Goal: Task Accomplishment & Management: Manage account settings

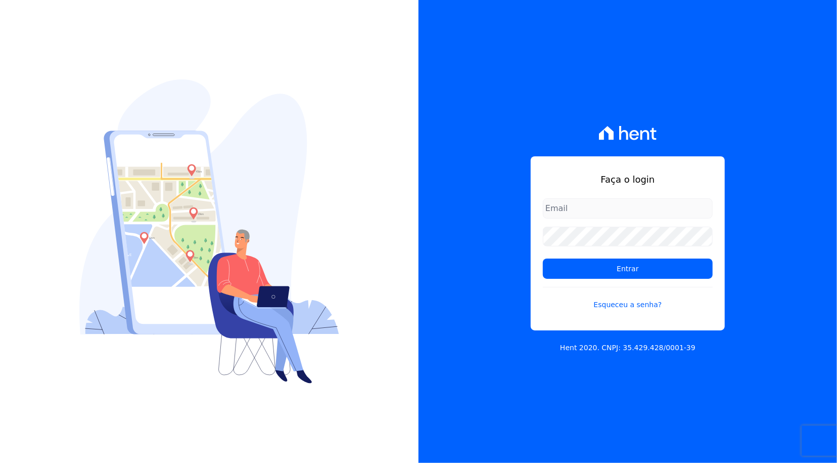
type input "[PERSON_NAME][EMAIL_ADDRESS][PERSON_NAME][DOMAIN_NAME]"
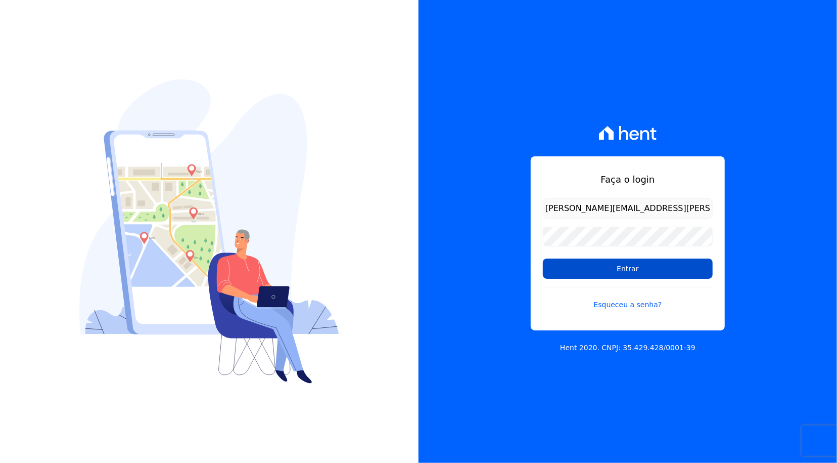
click at [629, 271] on input "Entrar" at bounding box center [628, 268] width 170 height 20
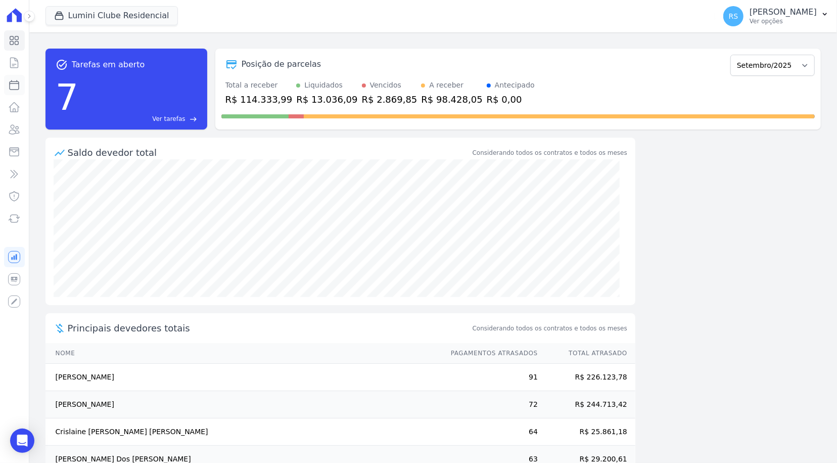
click at [13, 81] on icon at bounding box center [14, 84] width 9 height 9
select select
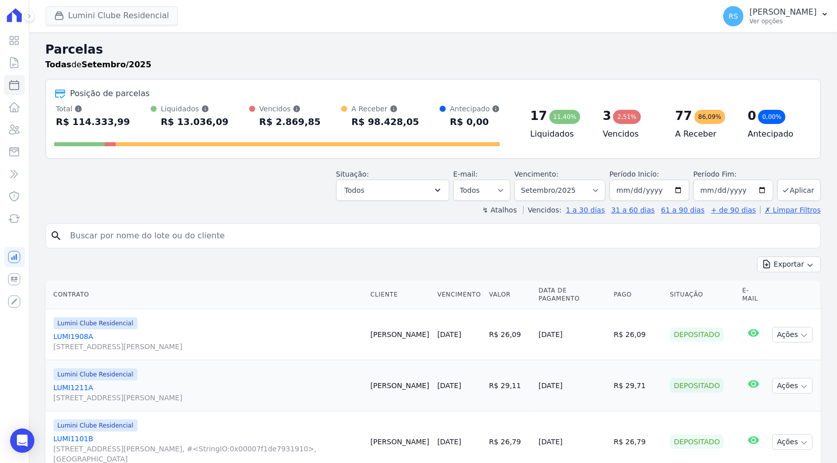
click at [104, 13] on button "Lumini Clube Residencial" at bounding box center [112, 15] width 132 height 19
click at [98, 14] on button "Lumini Clube Residencial" at bounding box center [112, 15] width 132 height 19
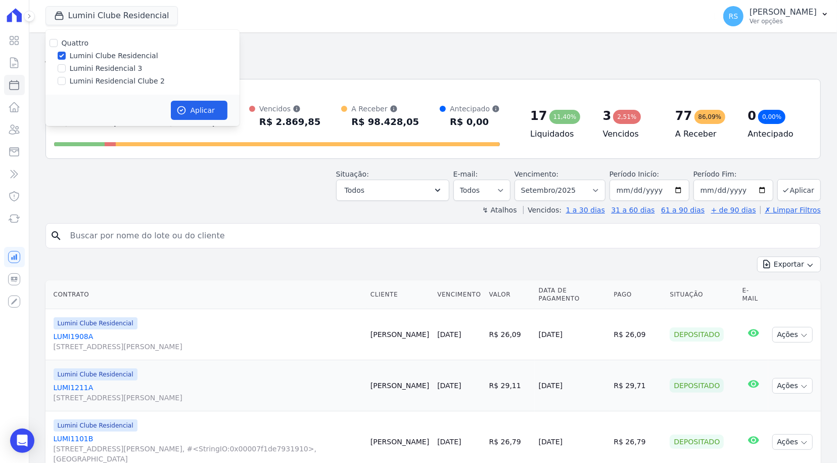
drag, startPoint x: 99, startPoint y: 78, endPoint x: 101, endPoint y: 72, distance: 5.8
click at [100, 78] on label "Lumini Residencial Clube 2" at bounding box center [117, 81] width 95 height 11
click at [66, 78] on input "Lumini Residencial Clube 2" at bounding box center [62, 81] width 8 height 8
checkbox input "true"
click at [101, 56] on label "Lumini Clube Residencial" at bounding box center [114, 56] width 88 height 11
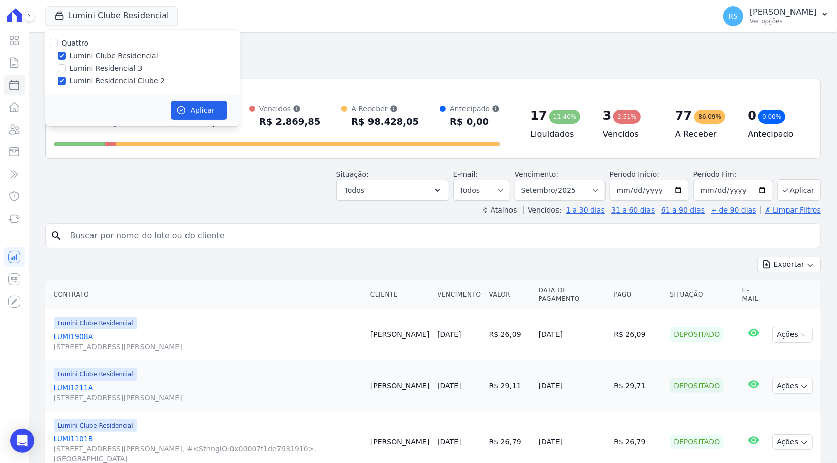
click at [66, 56] on input "Lumini Clube Residencial" at bounding box center [62, 56] width 8 height 8
checkbox input "false"
click at [200, 113] on button "Aplicar" at bounding box center [199, 110] width 57 height 19
select select
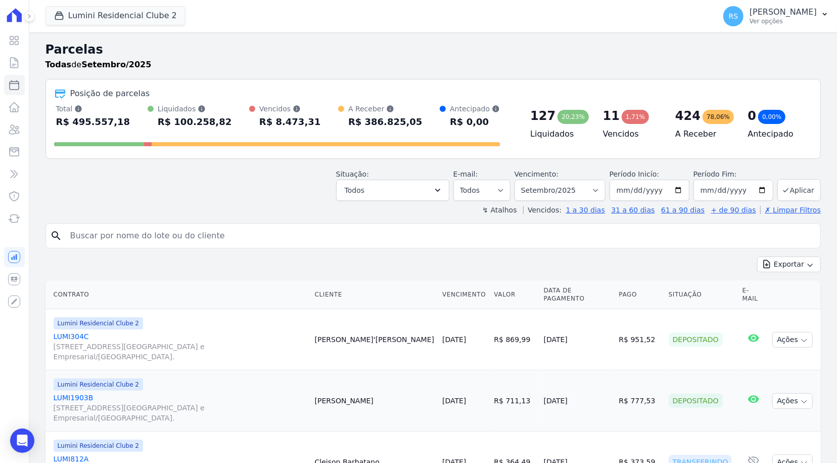
click at [233, 235] on input "search" at bounding box center [440, 236] width 752 height 20
type input "cintia"
select select
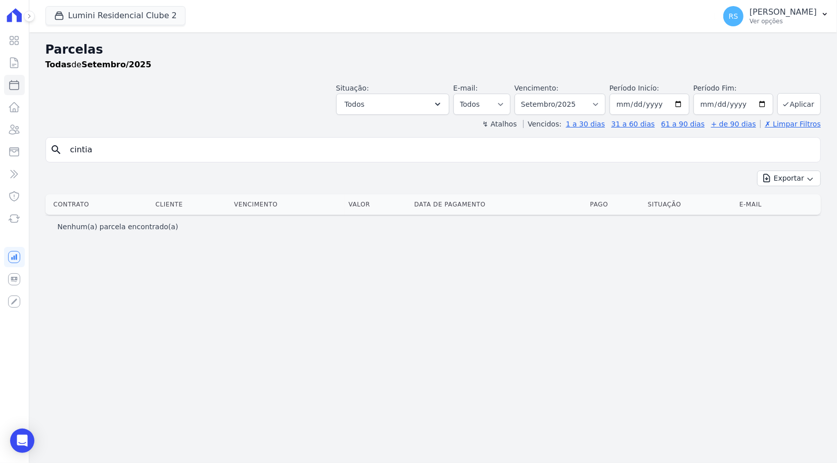
click at [107, 150] on input "cintia" at bounding box center [440, 150] width 752 height 20
click at [606, 101] on select "Filtrar por período ──────── Todos os meses Março/2024 Abril/2024 Maio/2024 Jun…" at bounding box center [560, 104] width 91 height 21
select select "08/2025"
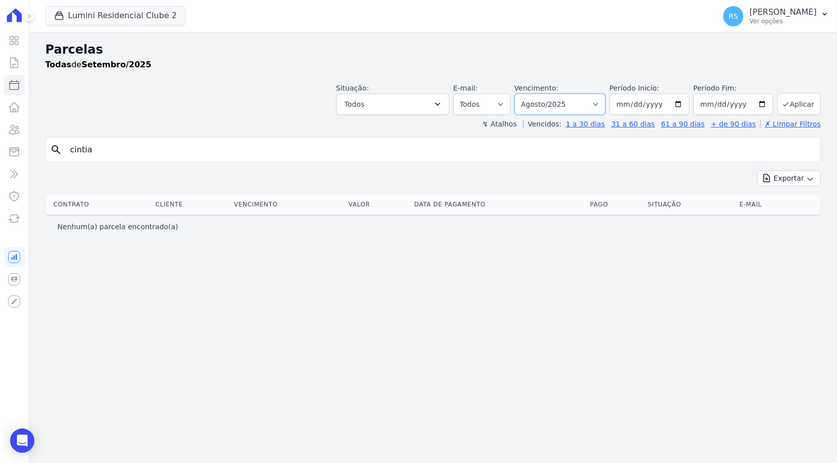
click at [529, 94] on select "Filtrar por período ──────── Todos os meses Março/2024 Abril/2024 Maio/2024 Jun…" at bounding box center [560, 104] width 91 height 21
select select
click at [297, 156] on input "cintia" at bounding box center [440, 150] width 752 height 20
type input "c"
type input "1406b"
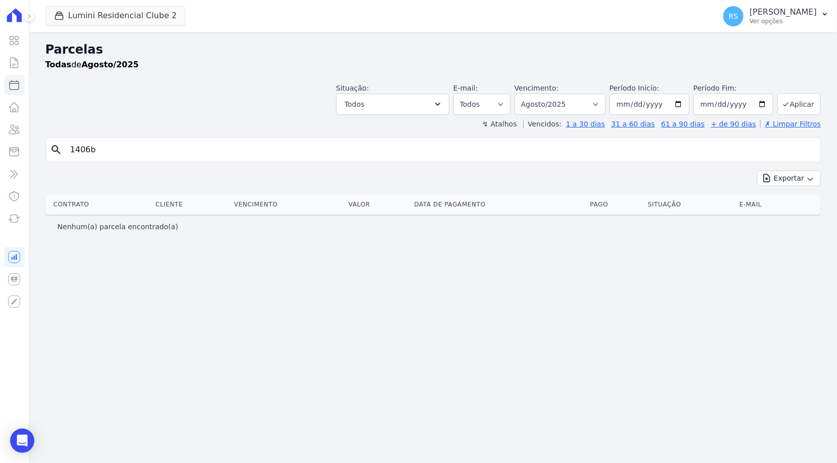
select select
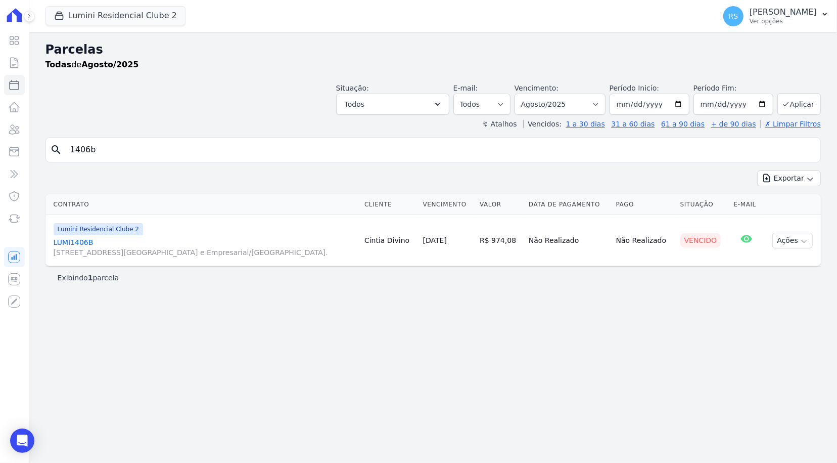
click at [77, 241] on link "LUMI1406B Alameda Rio Negro, 503, Sala 207, Alphaville Centro Industrial e Empr…" at bounding box center [205, 247] width 303 height 20
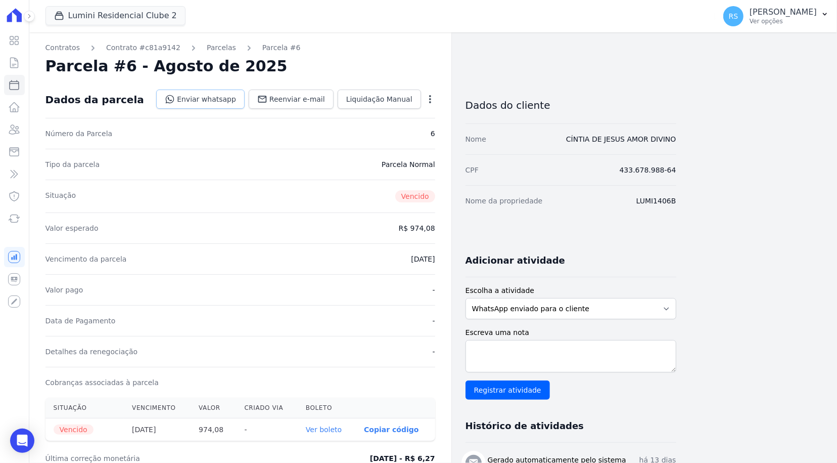
click at [232, 102] on link "Enviar whatsapp" at bounding box center [200, 98] width 88 height 19
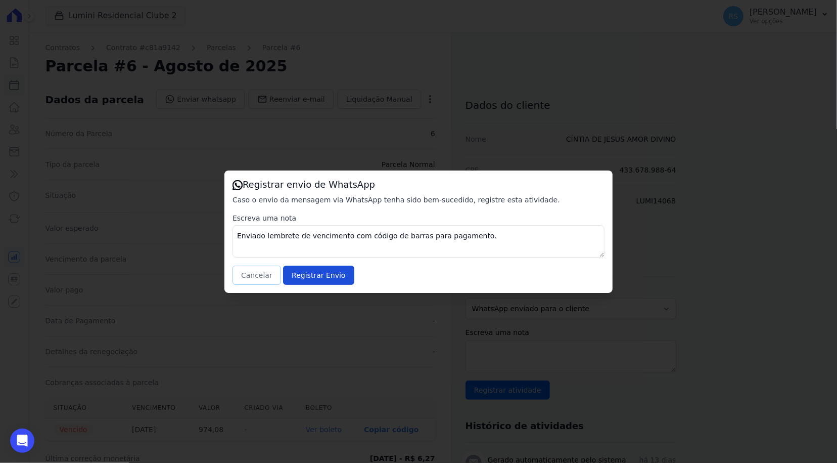
click at [257, 275] on button "Cancelar" at bounding box center [257, 274] width 49 height 19
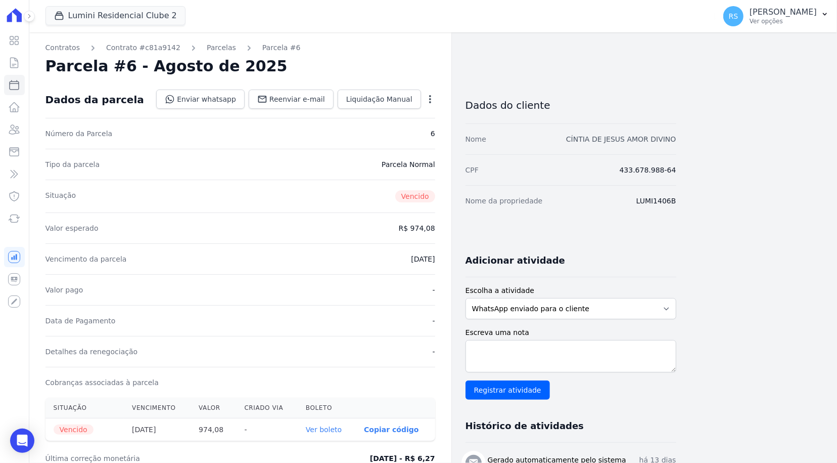
click at [602, 139] on link "CÍNTIA DE JESUS AMOR DIVINO" at bounding box center [621, 139] width 110 height 8
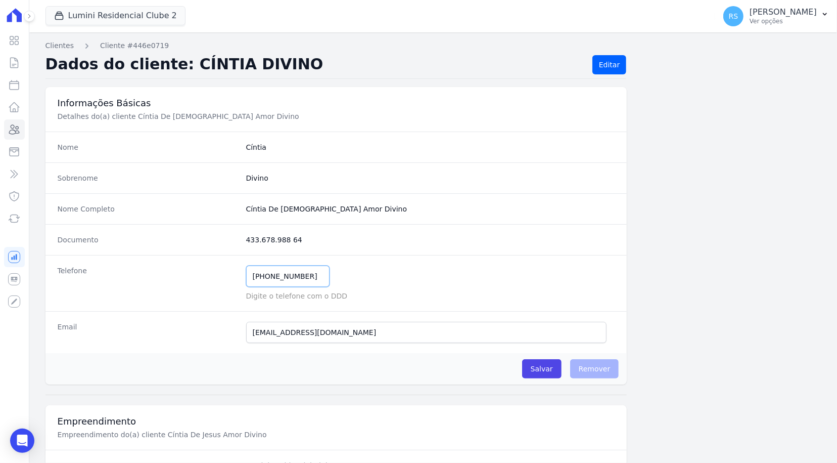
click at [289, 276] on input "(11) 97143-4673" at bounding box center [287, 275] width 83 height 21
paste input "11 97143-4675"
type input "11 97143-4675"
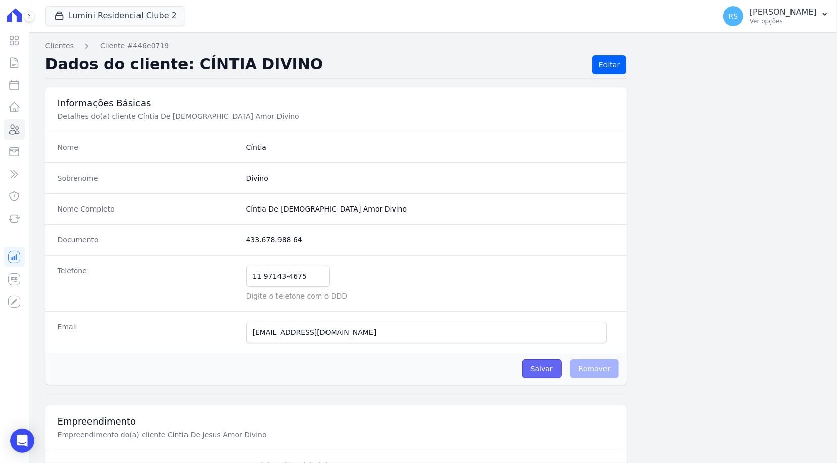
click at [547, 370] on input "Salvar" at bounding box center [541, 368] width 39 height 19
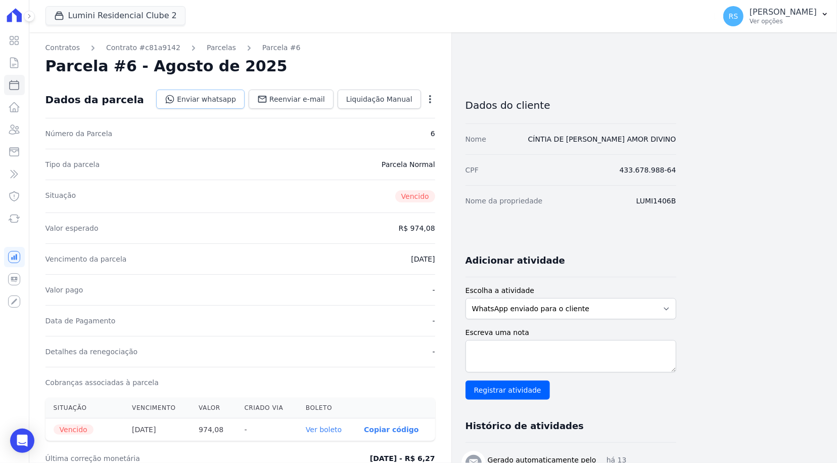
click at [245, 99] on link "Enviar whatsapp" at bounding box center [200, 98] width 88 height 19
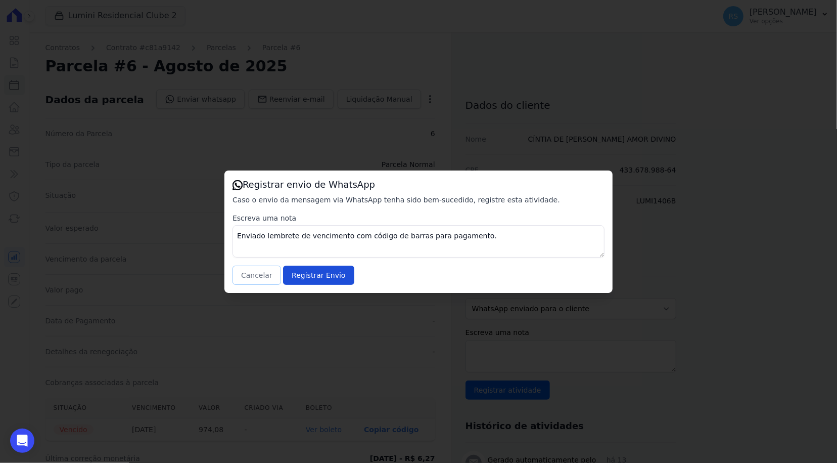
click at [265, 272] on button "Cancelar" at bounding box center [257, 274] width 49 height 19
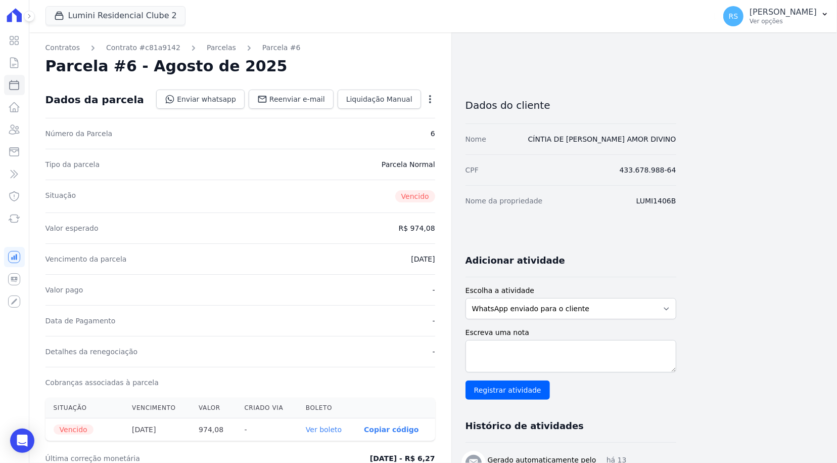
drag, startPoint x: 166, startPoint y: 157, endPoint x: 186, endPoint y: 171, distance: 24.3
click at [166, 157] on div "Tipo da parcela Parcela Normal" at bounding box center [241, 164] width 390 height 31
